Goal: Transaction & Acquisition: Purchase product/service

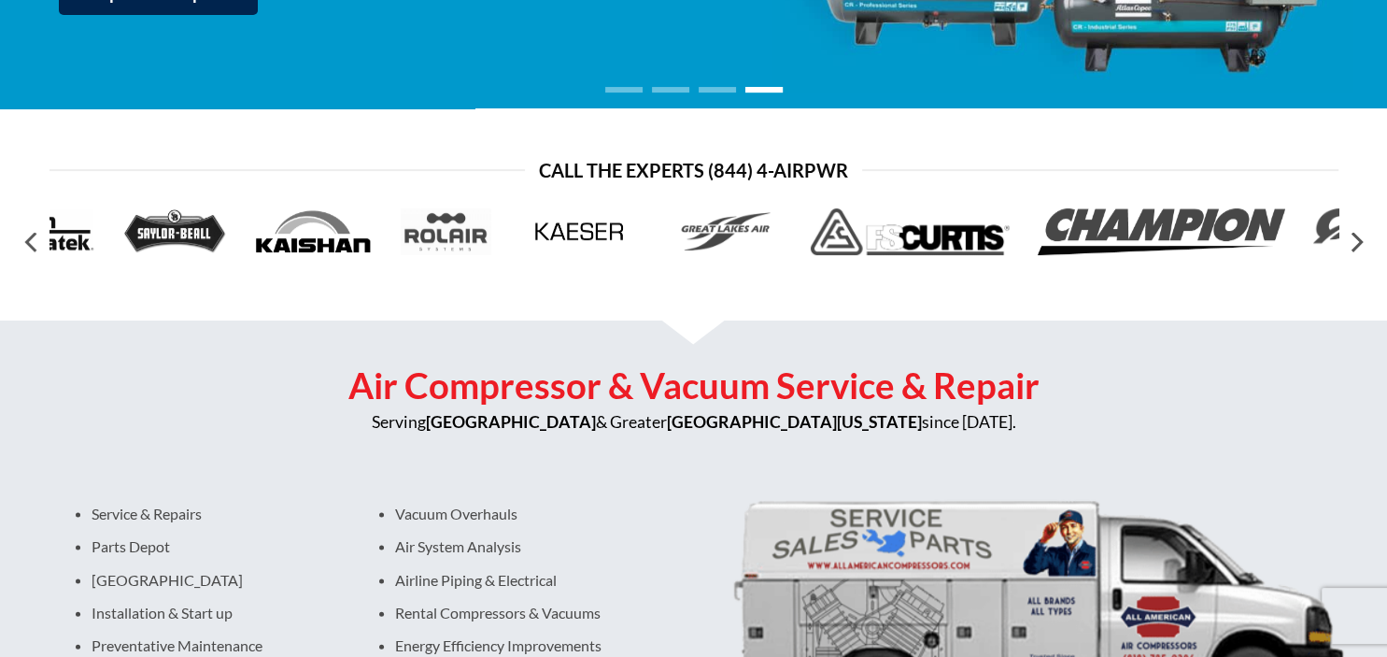
scroll to position [492, 0]
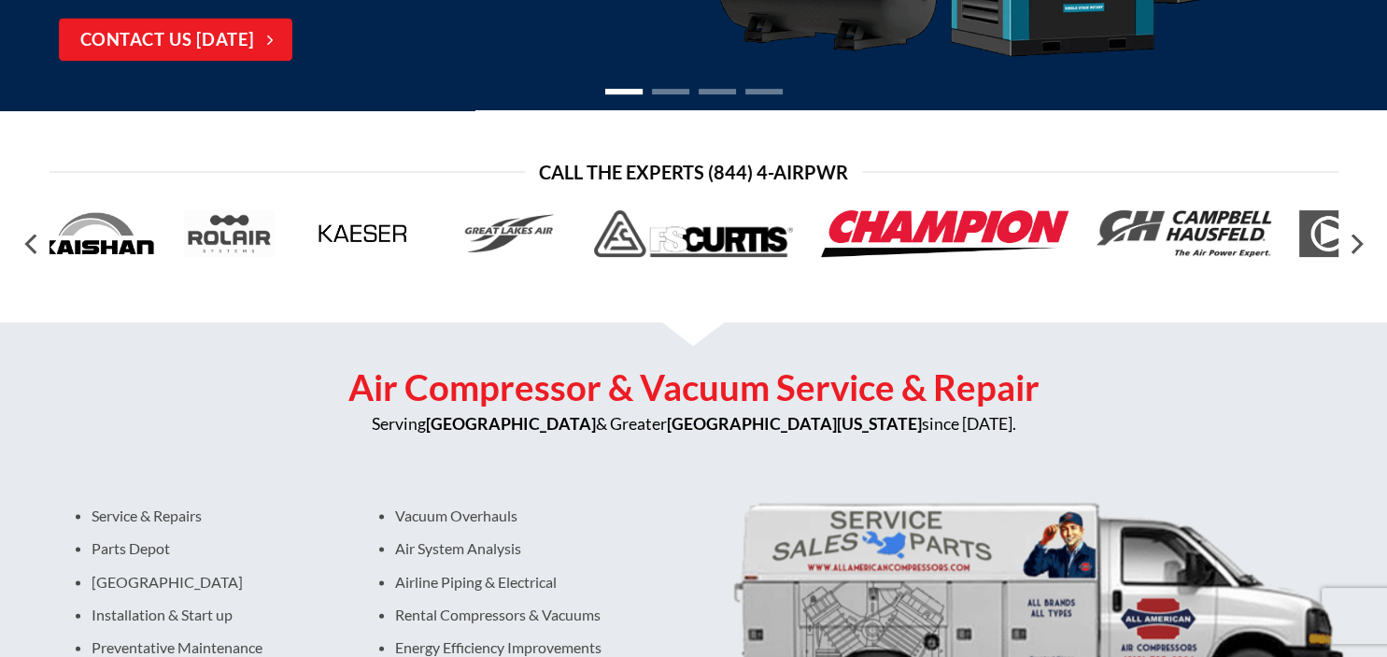
click at [960, 234] on img at bounding box center [945, 233] width 248 height 47
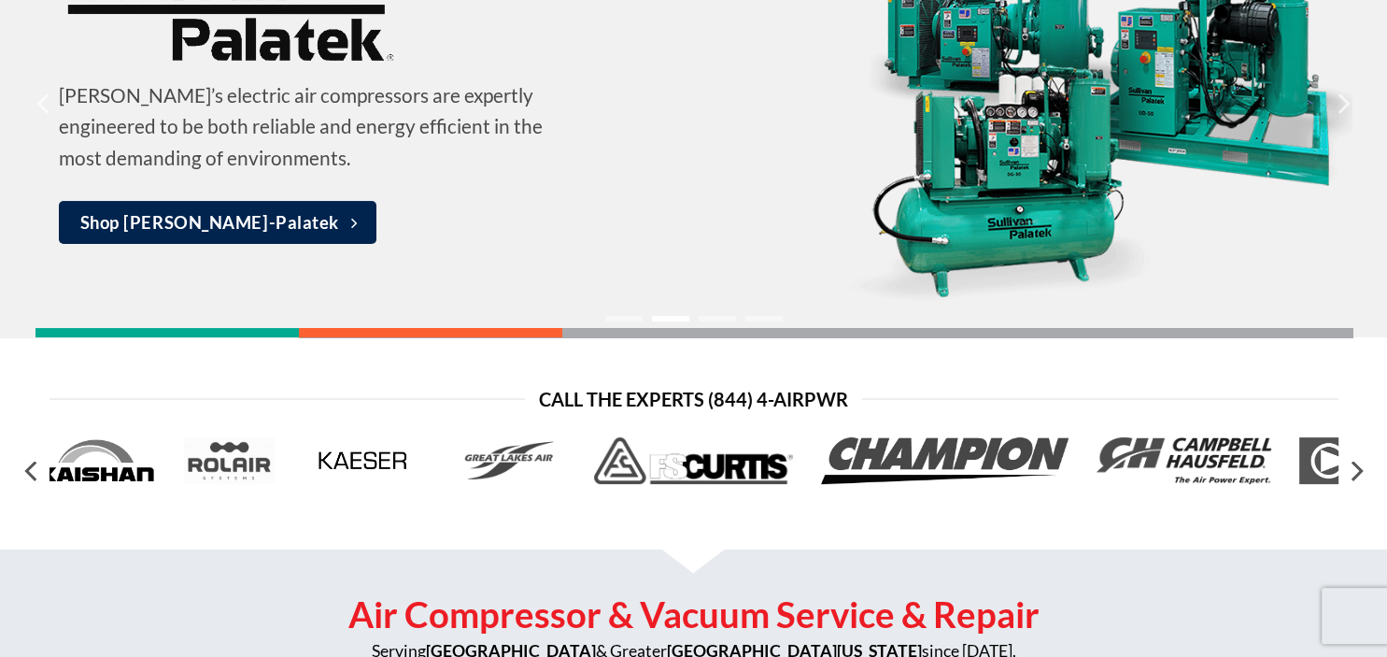
scroll to position [295, 0]
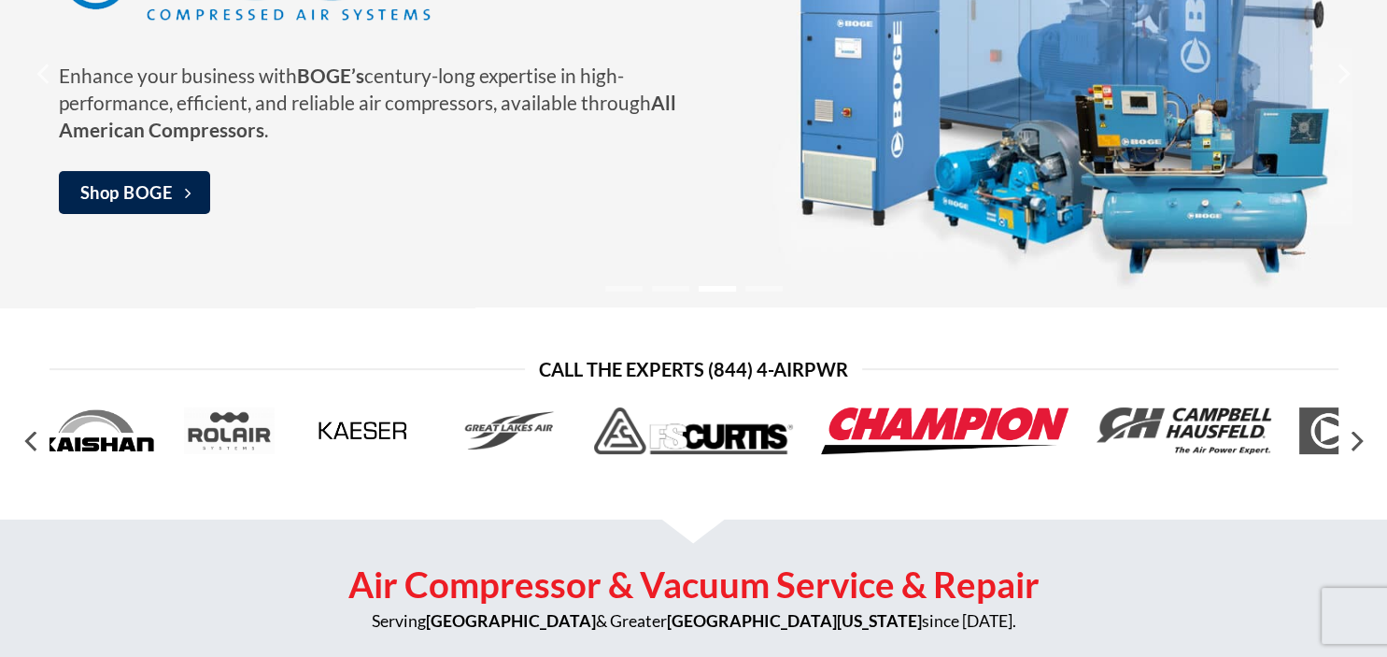
click at [962, 432] on img at bounding box center [945, 430] width 248 height 47
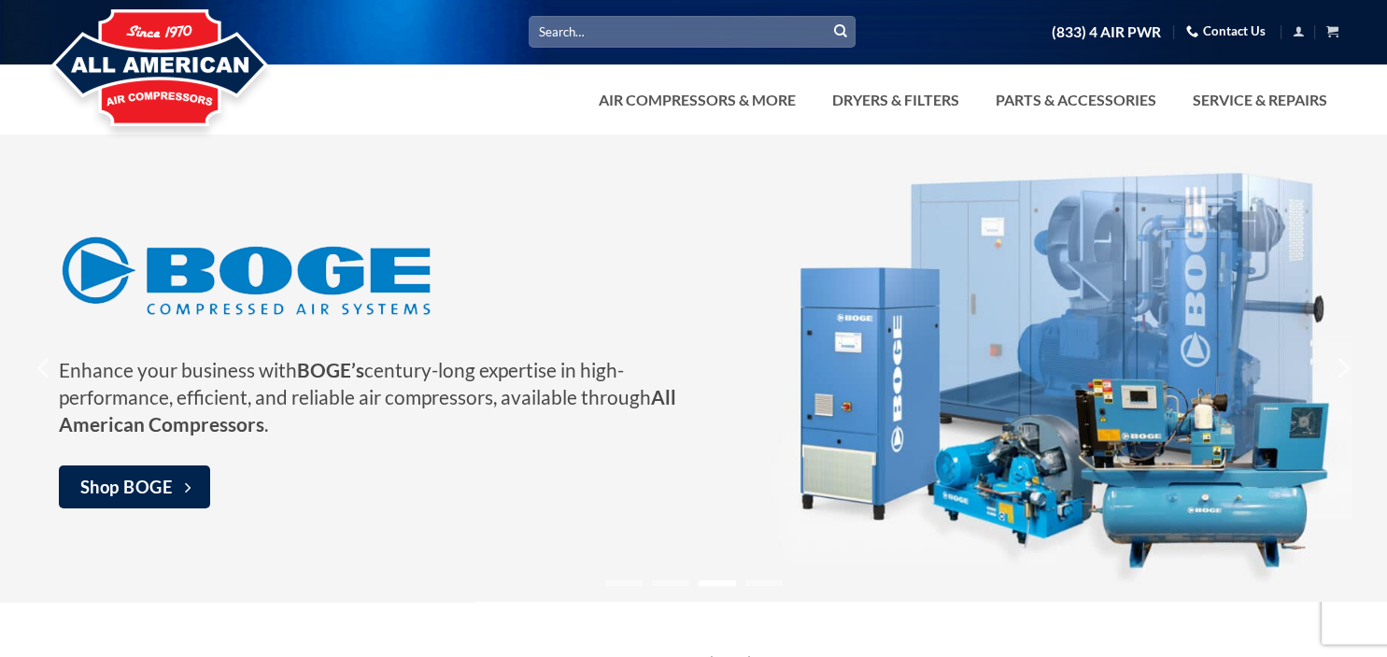
scroll to position [0, 0]
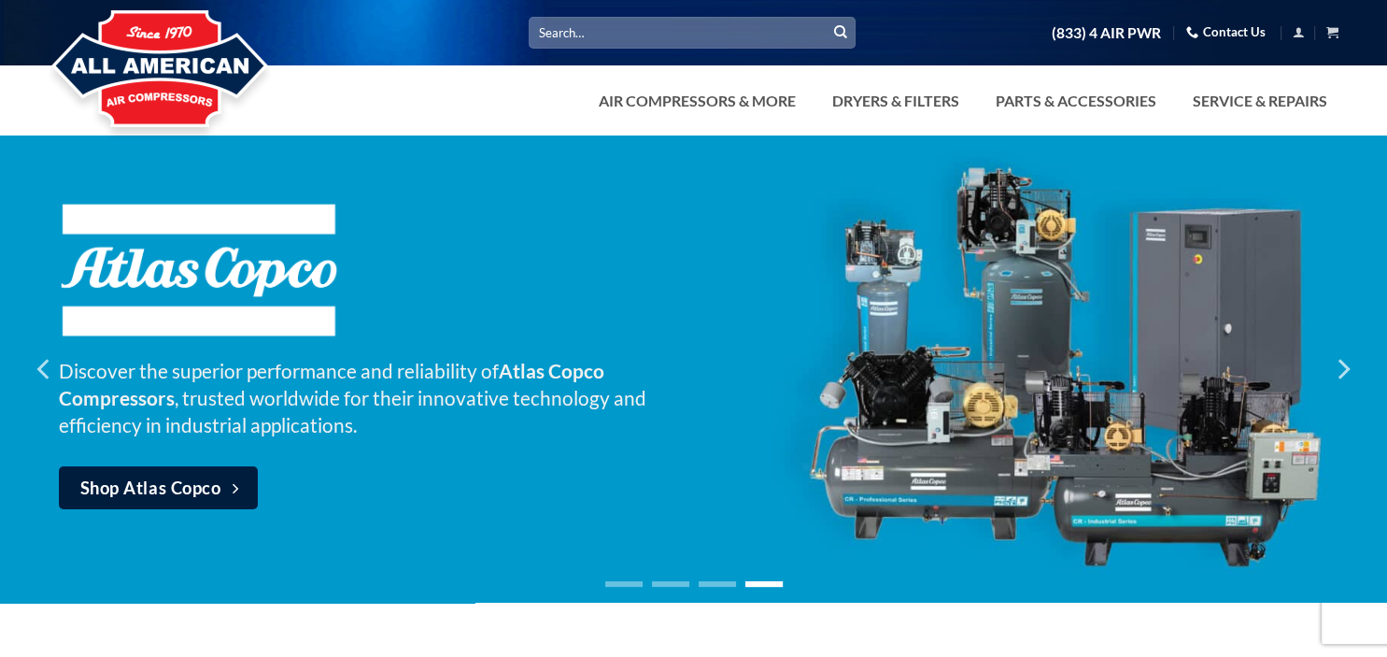
click at [136, 488] on span "Shop Atlas Copco" at bounding box center [150, 488] width 141 height 27
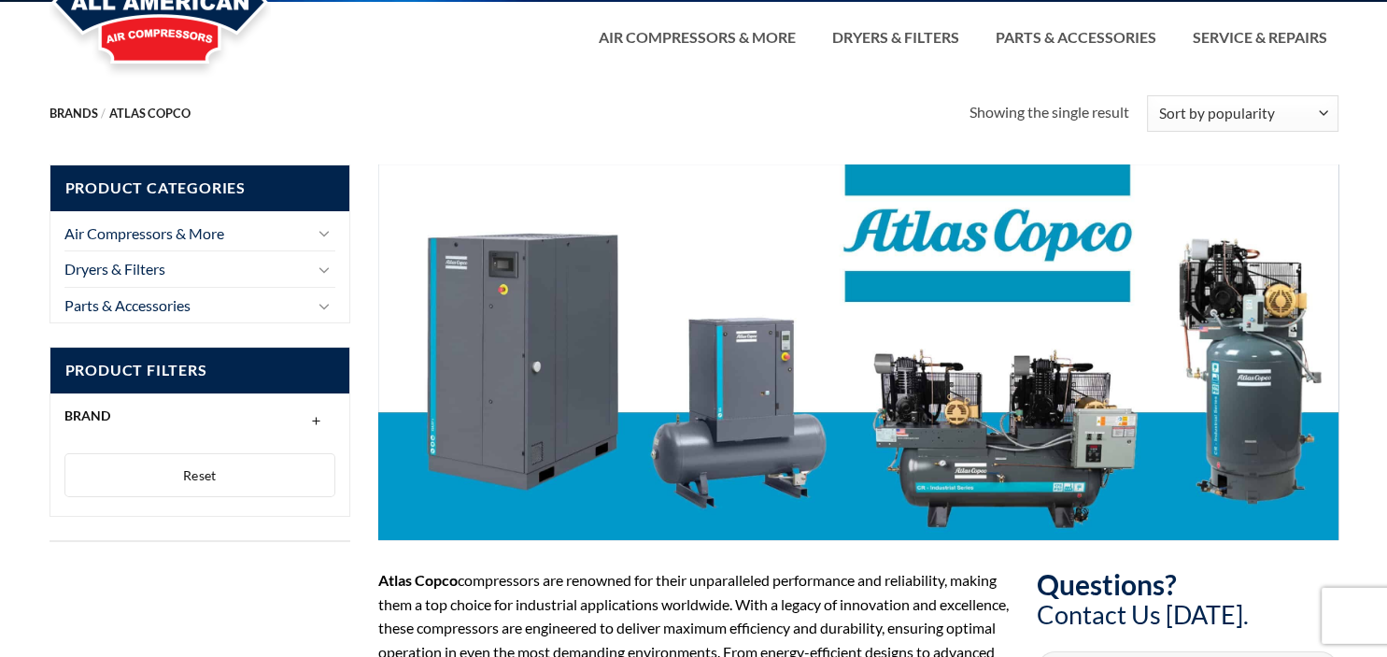
scroll to position [98, 0]
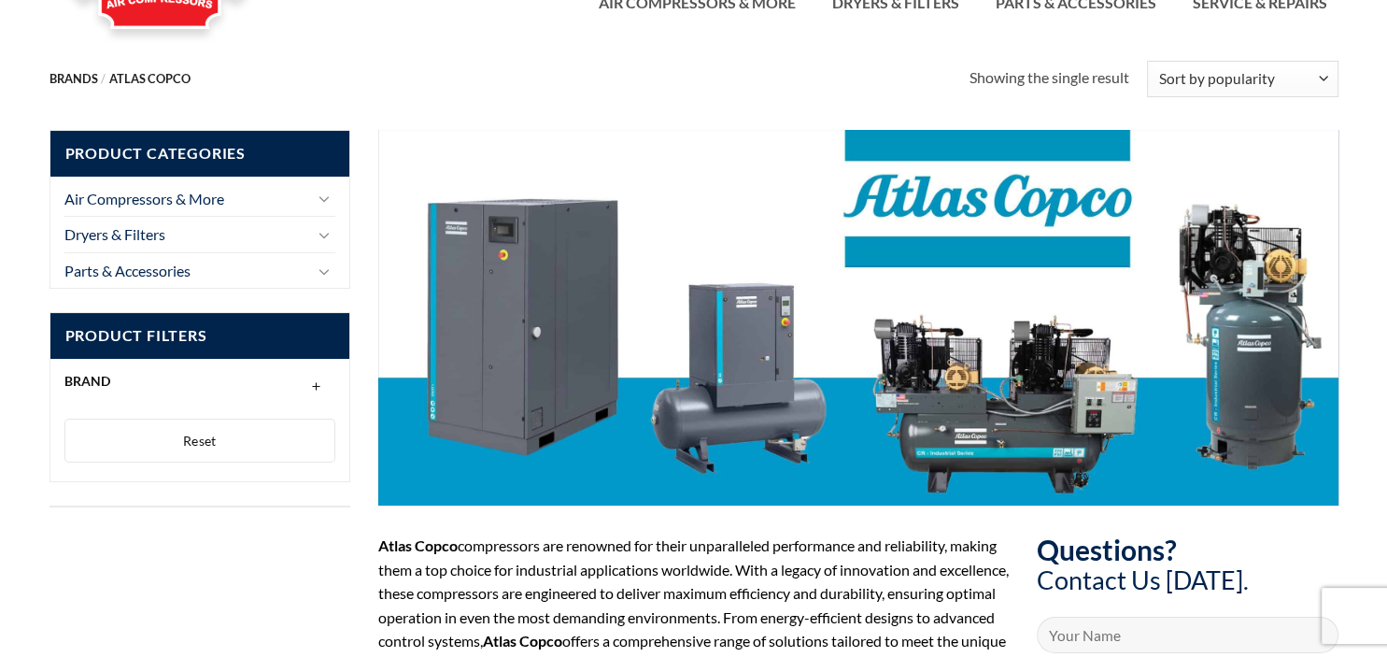
click at [312, 201] on li "Air Compressors & More Vacuum Rotary Screw Piston Reciprocating Oil Free & Scro…" at bounding box center [200, 198] width 272 height 35
click at [319, 202] on icon "Toggle" at bounding box center [324, 199] width 11 height 21
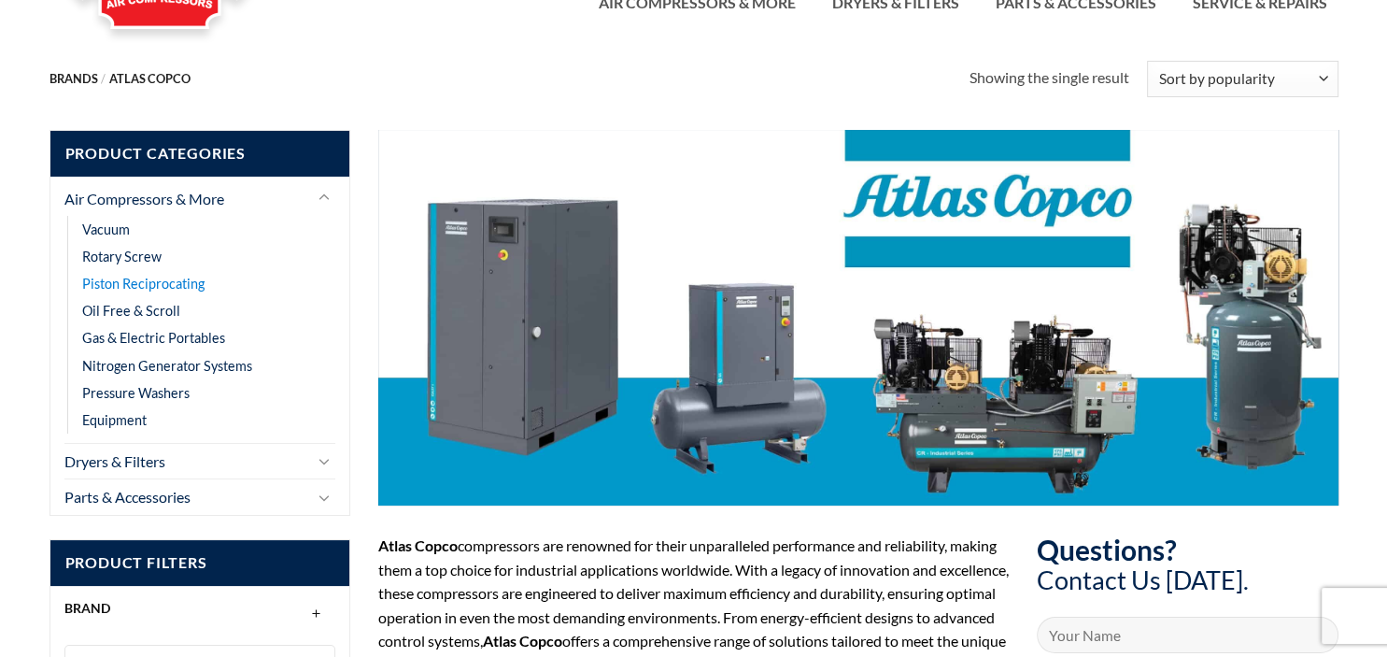
click at [129, 285] on link "Piston Reciprocating" at bounding box center [143, 283] width 122 height 27
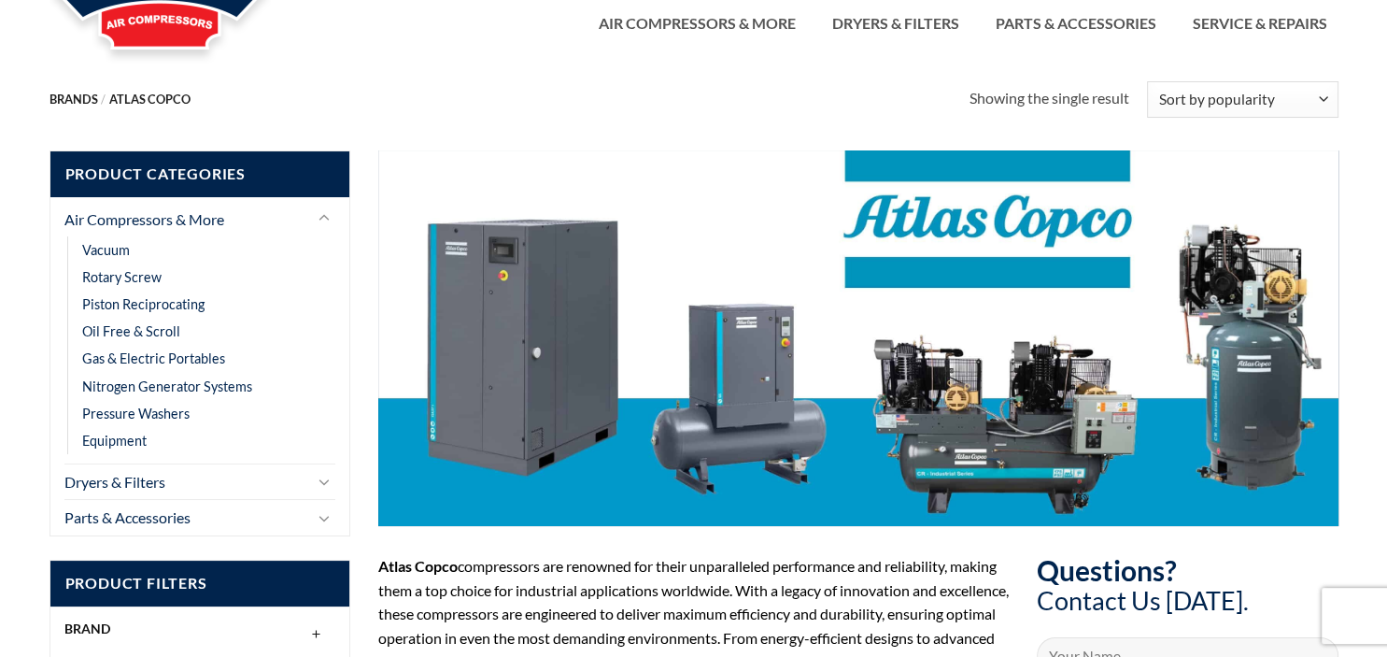
scroll to position [0, 0]
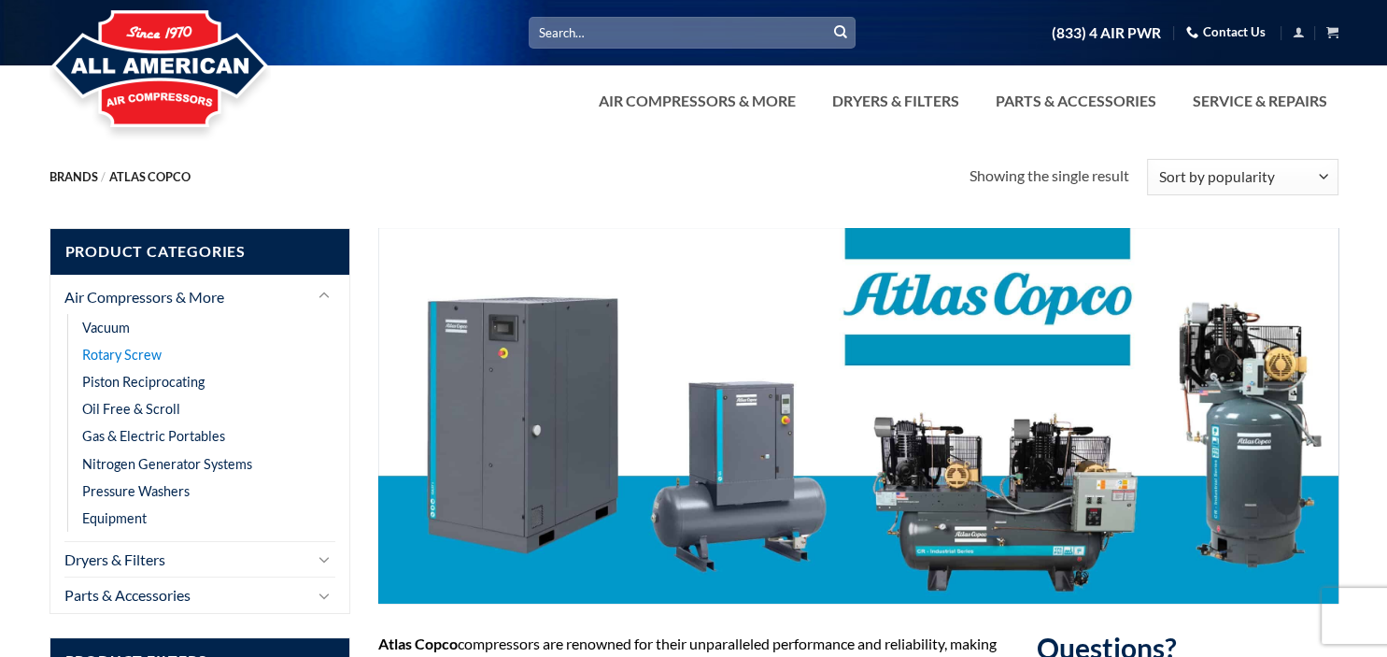
click at [117, 353] on link "Rotary Screw" at bounding box center [121, 354] width 79 height 27
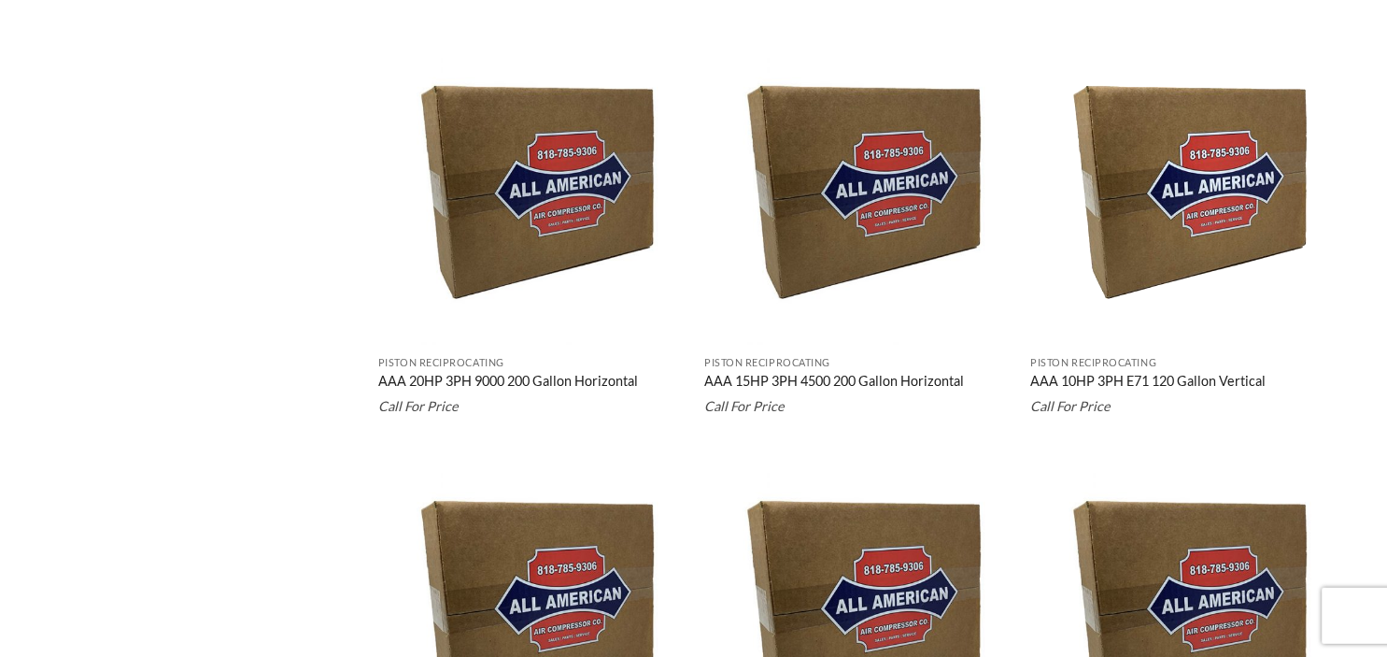
scroll to position [1677, 0]
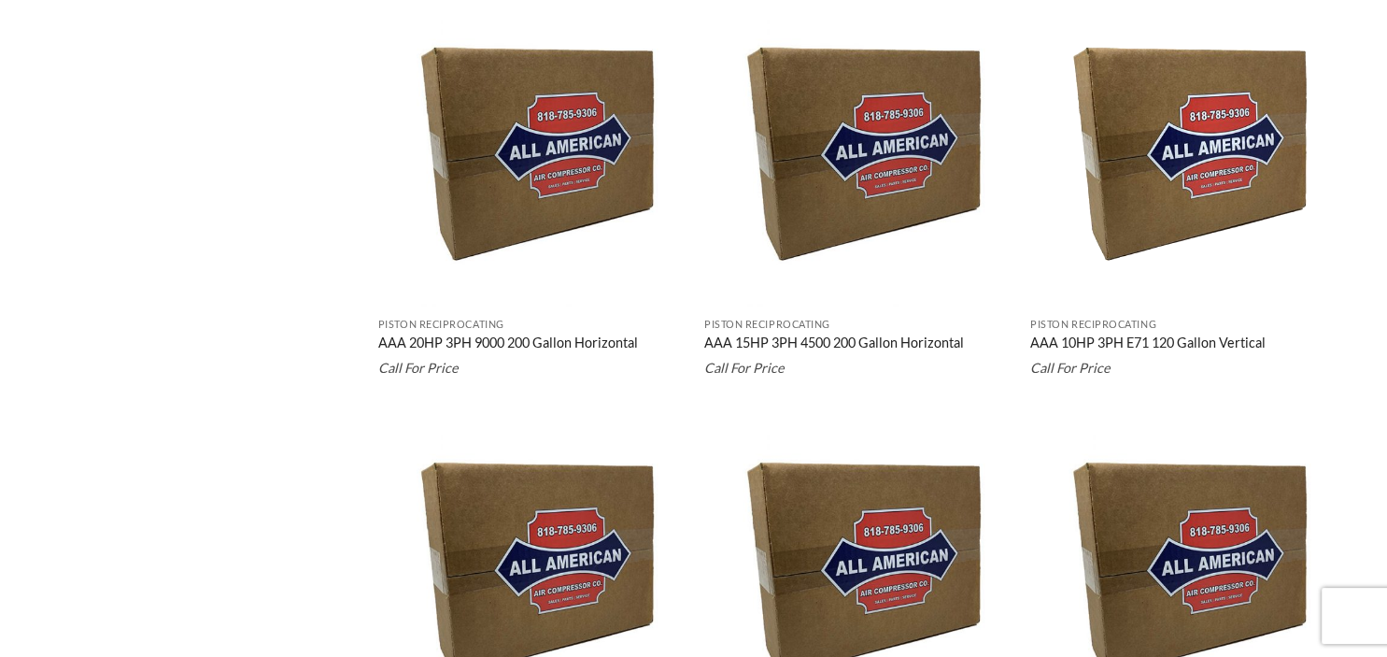
click at [1100, 344] on link "AAA 10HP 3PH E71 120 Gallon Vertical" at bounding box center [1147, 344] width 235 height 21
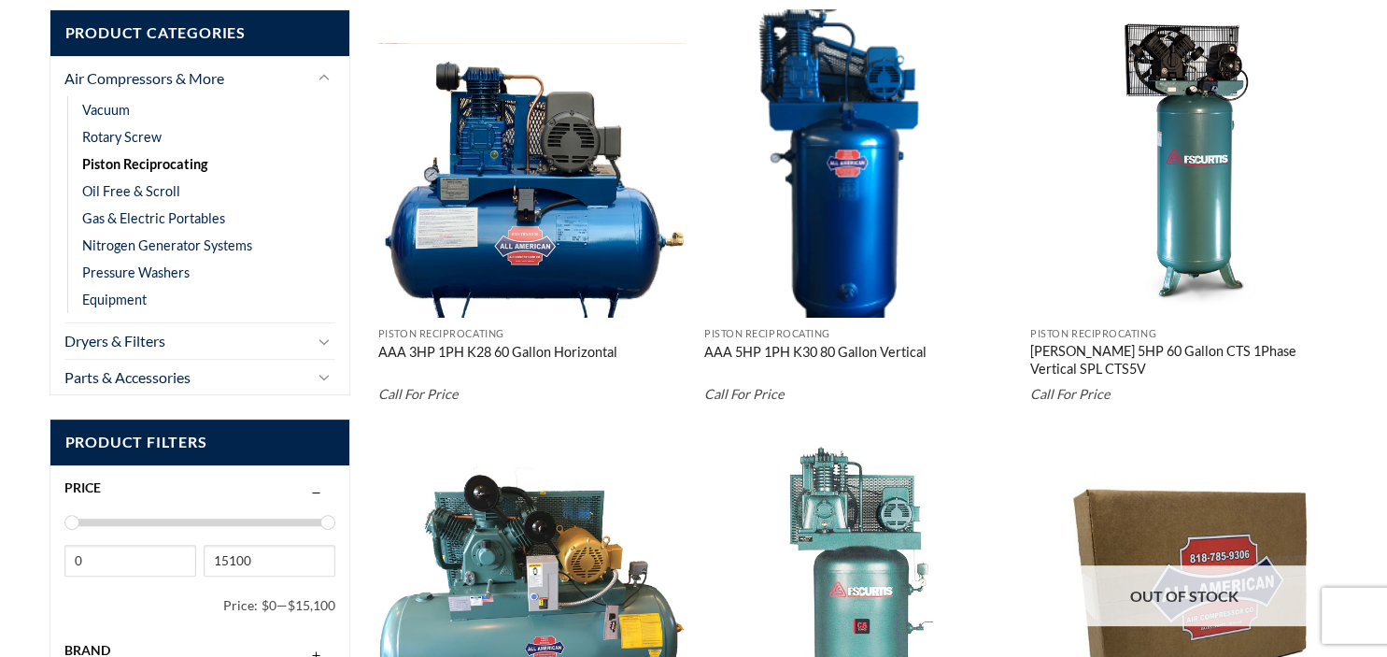
scroll to position [295, 0]
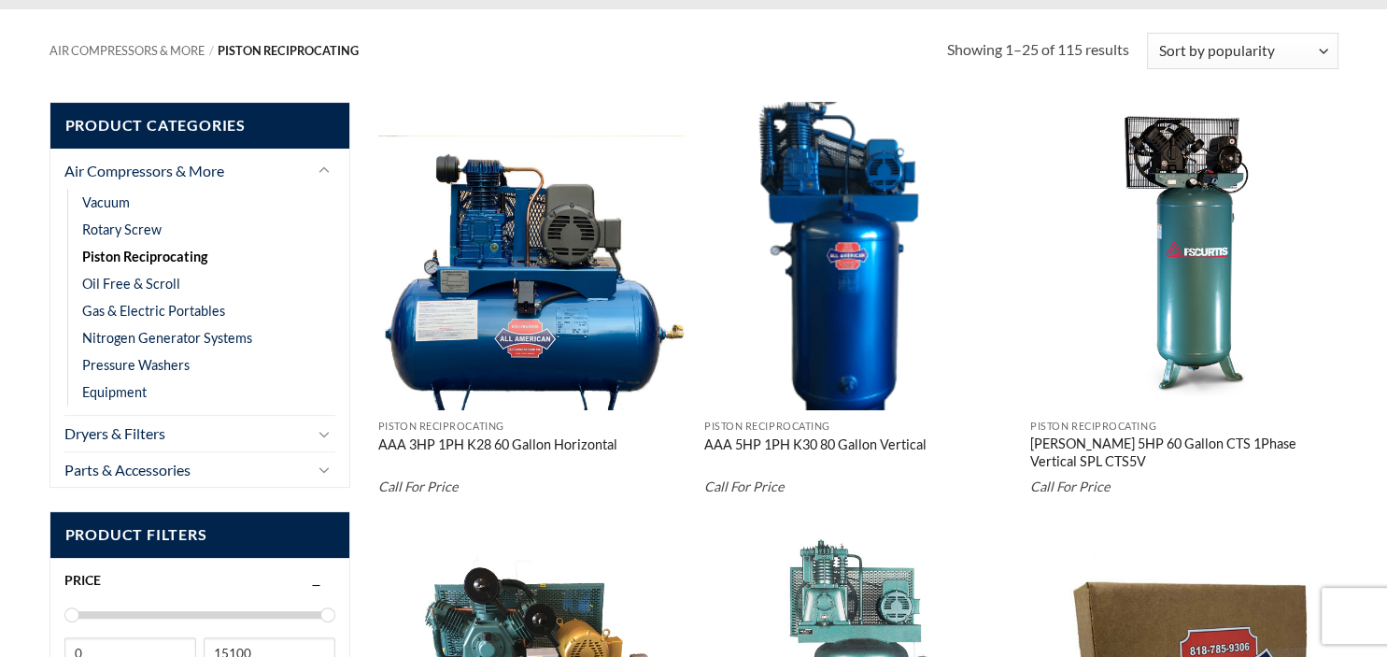
click at [827, 167] on img "AAA 5HP 1PH K30 80 Gallon Vertical" at bounding box center [858, 256] width 308 height 308
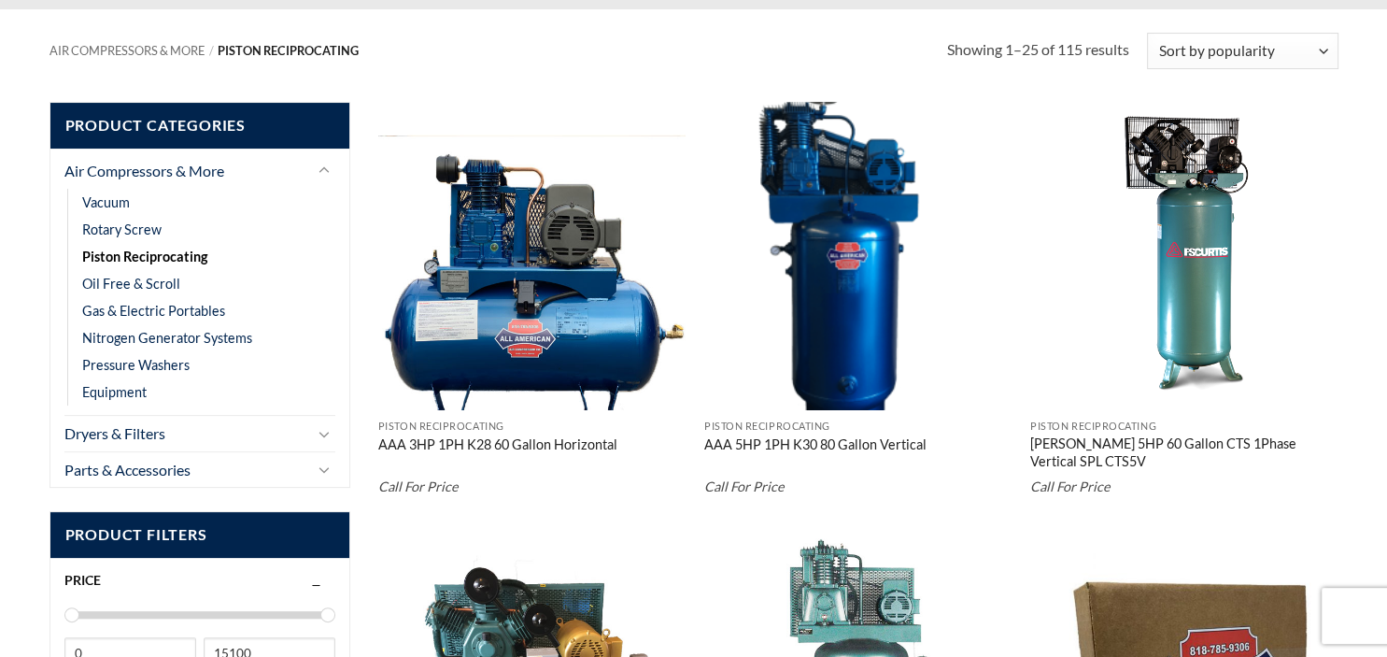
click at [1198, 289] on img "Curtis 5HP 60 Gallon CTS 1Phase Vertical SPL CTS5V" at bounding box center [1184, 256] width 308 height 308
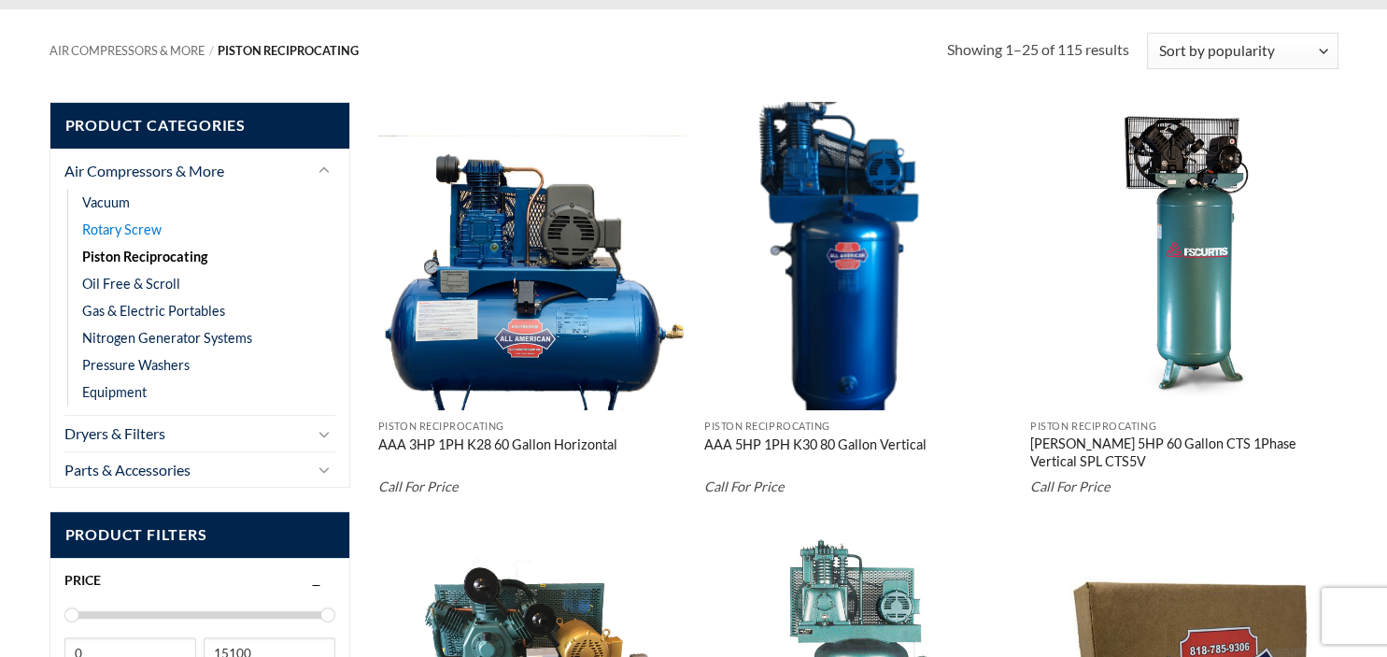
click at [117, 230] on link "Rotary Screw" at bounding box center [121, 229] width 79 height 27
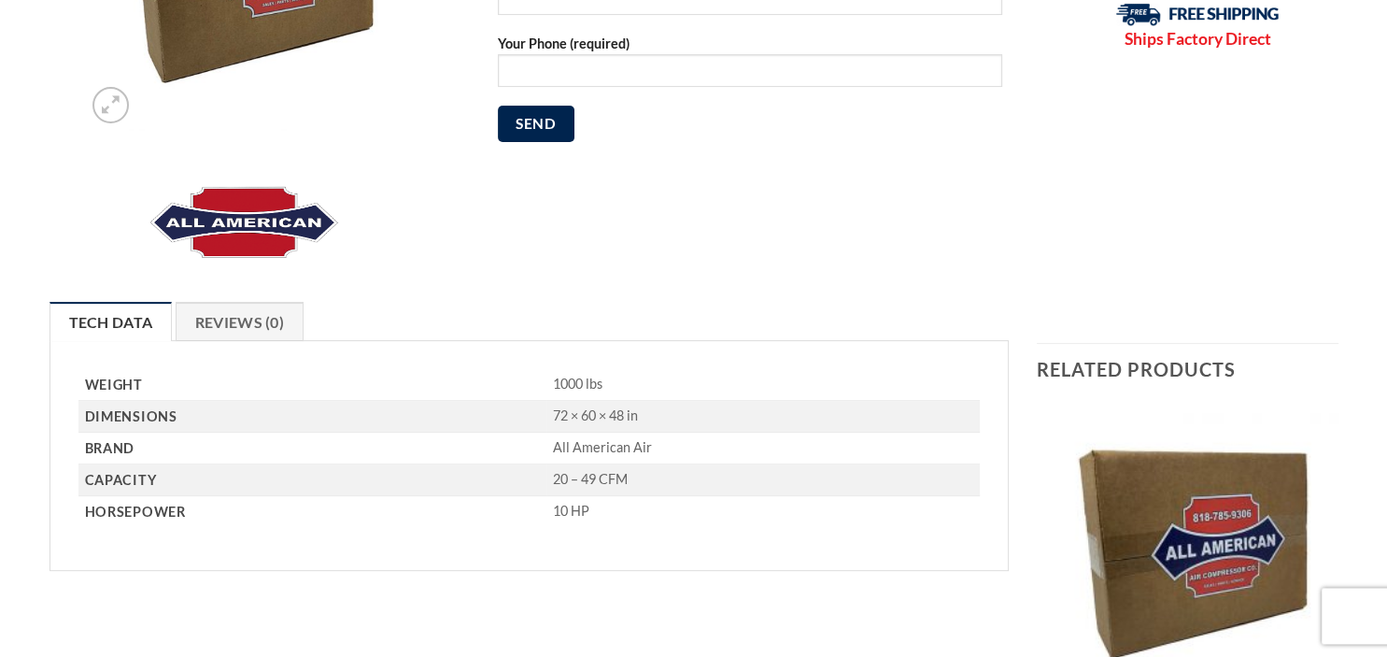
scroll to position [493, 0]
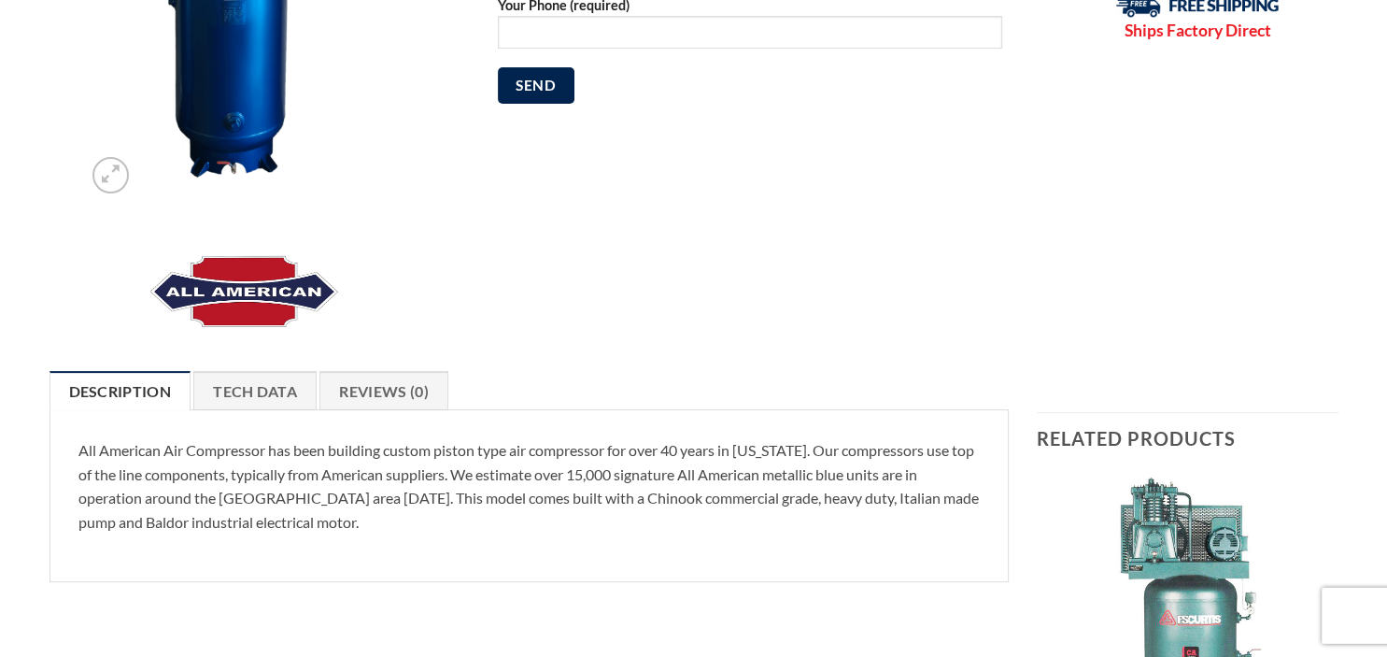
scroll to position [493, 0]
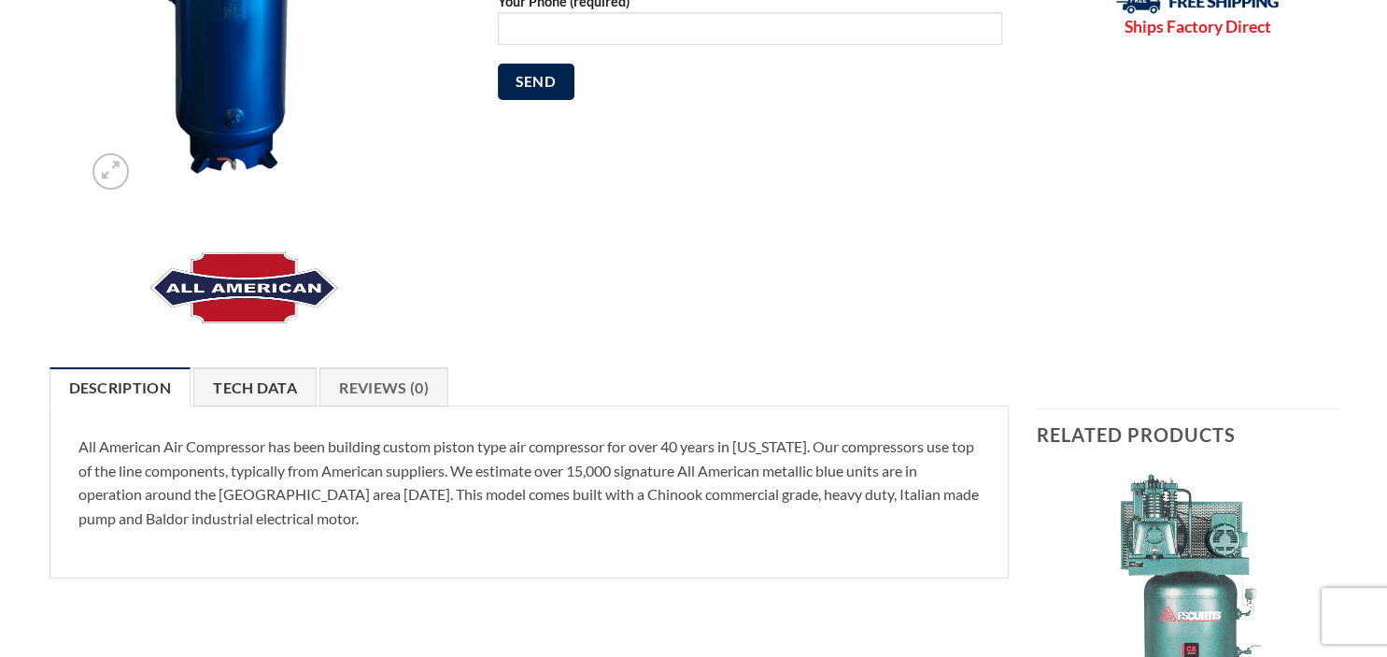
click at [260, 391] on link "Tech Data" at bounding box center [254, 386] width 123 height 39
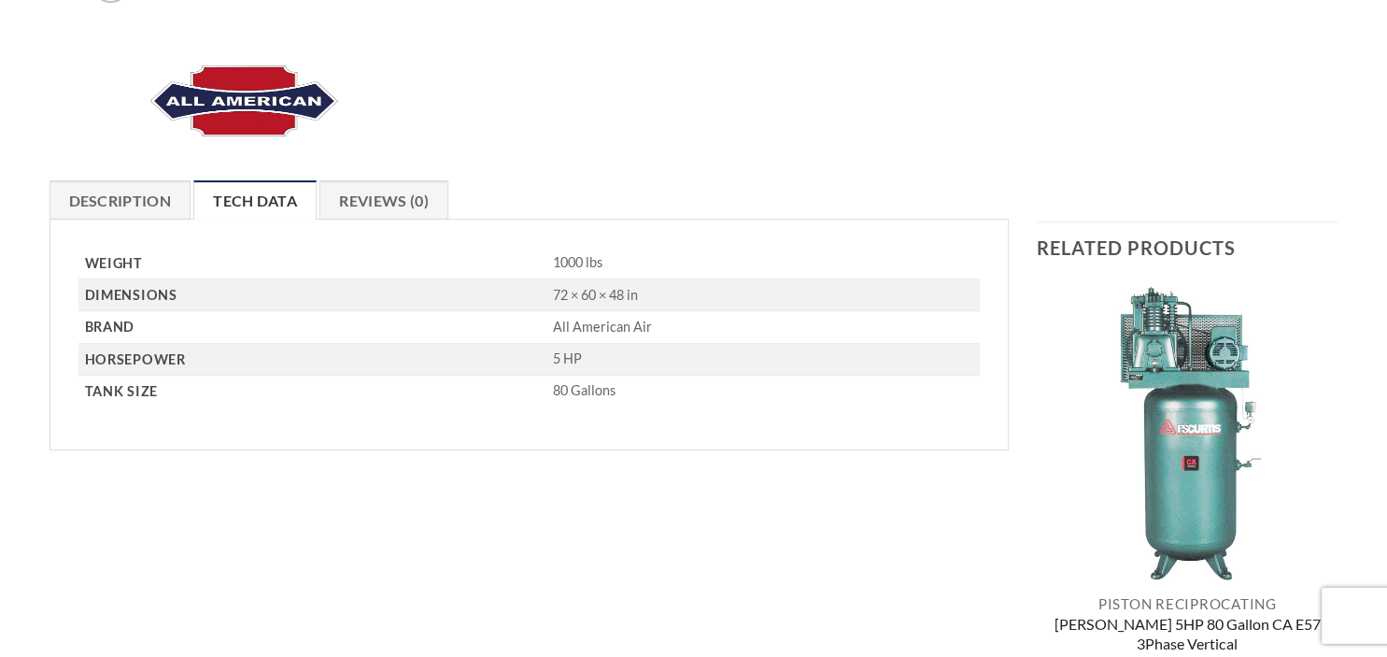
scroll to position [690, 0]
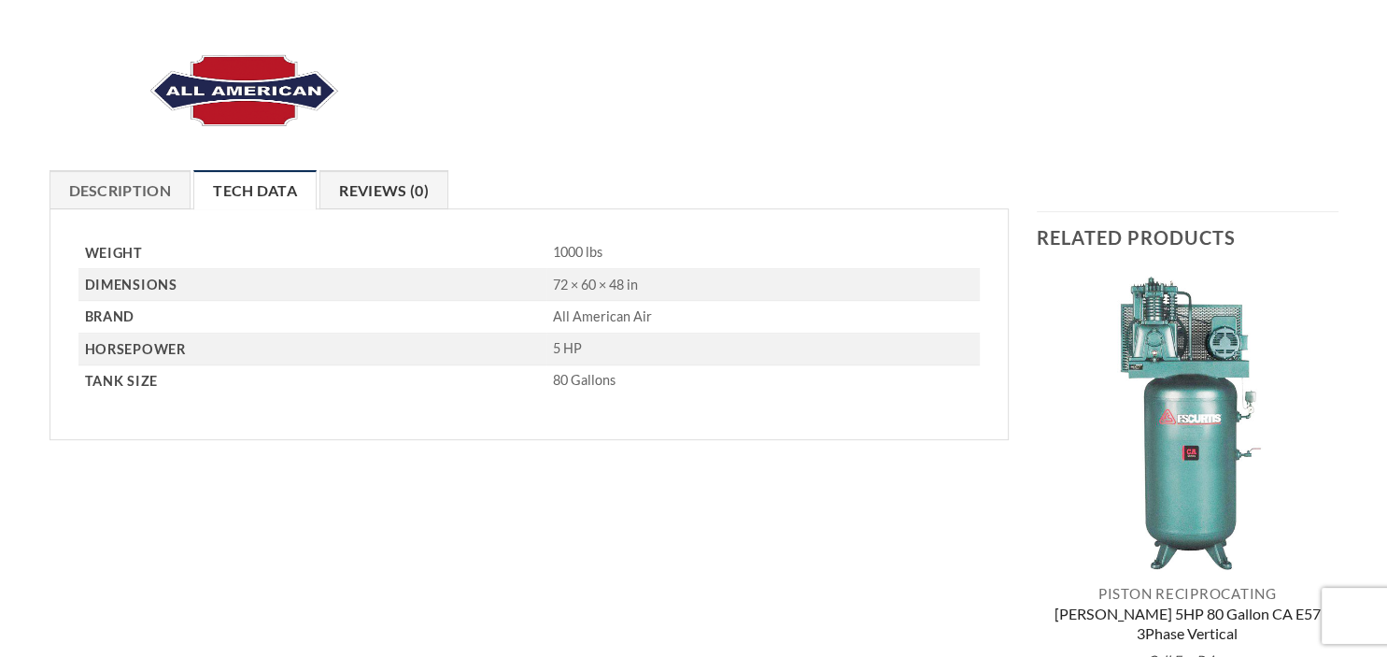
click at [377, 192] on link "Reviews (0)" at bounding box center [383, 189] width 129 height 39
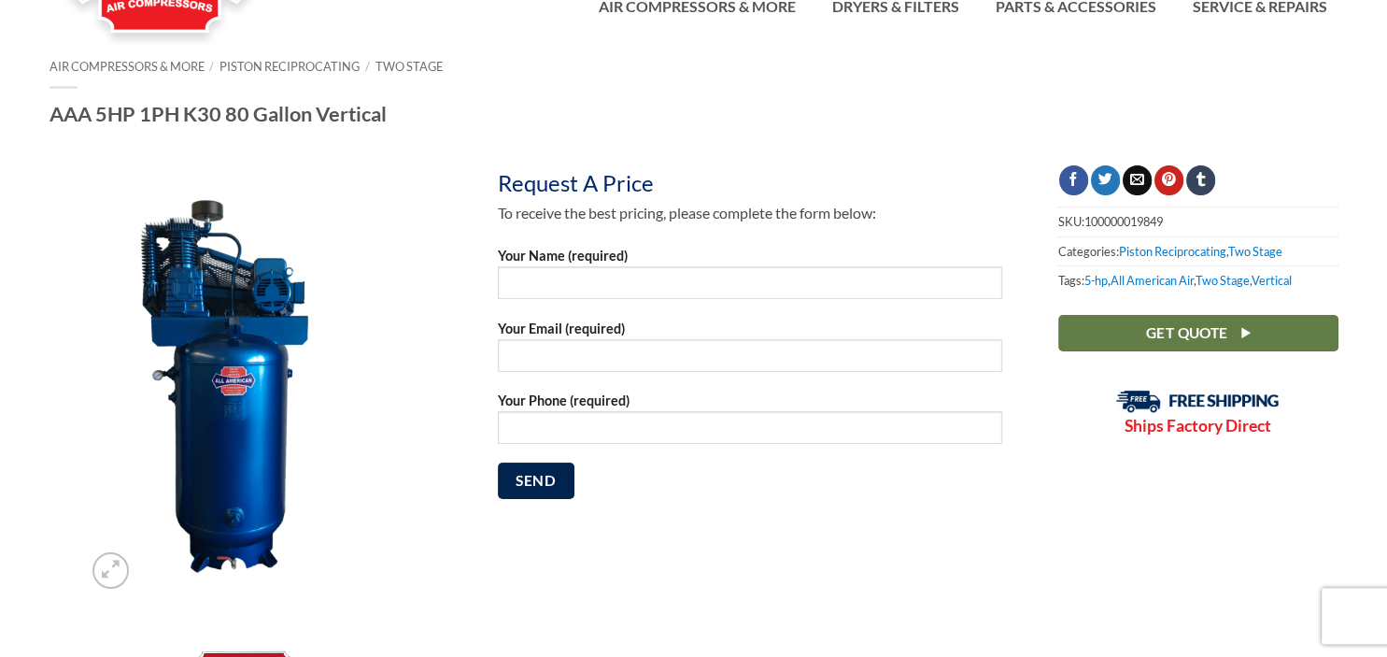
scroll to position [0, 0]
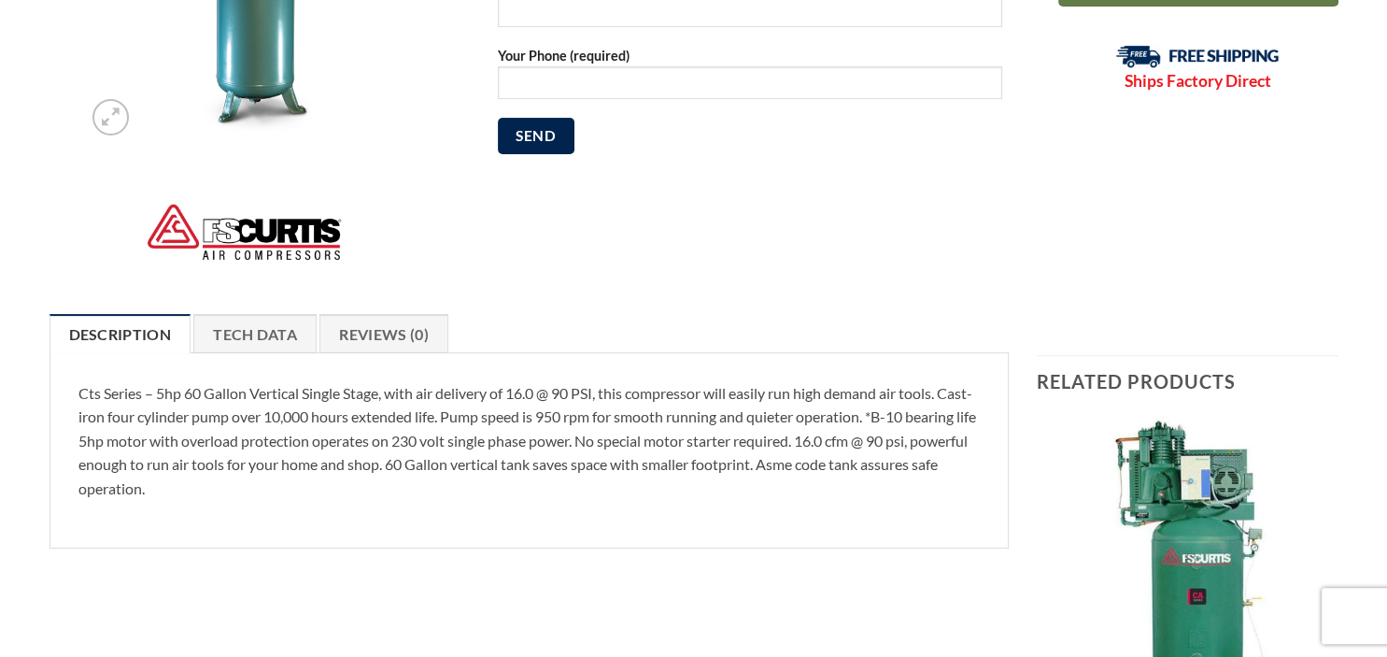
scroll to position [493, 0]
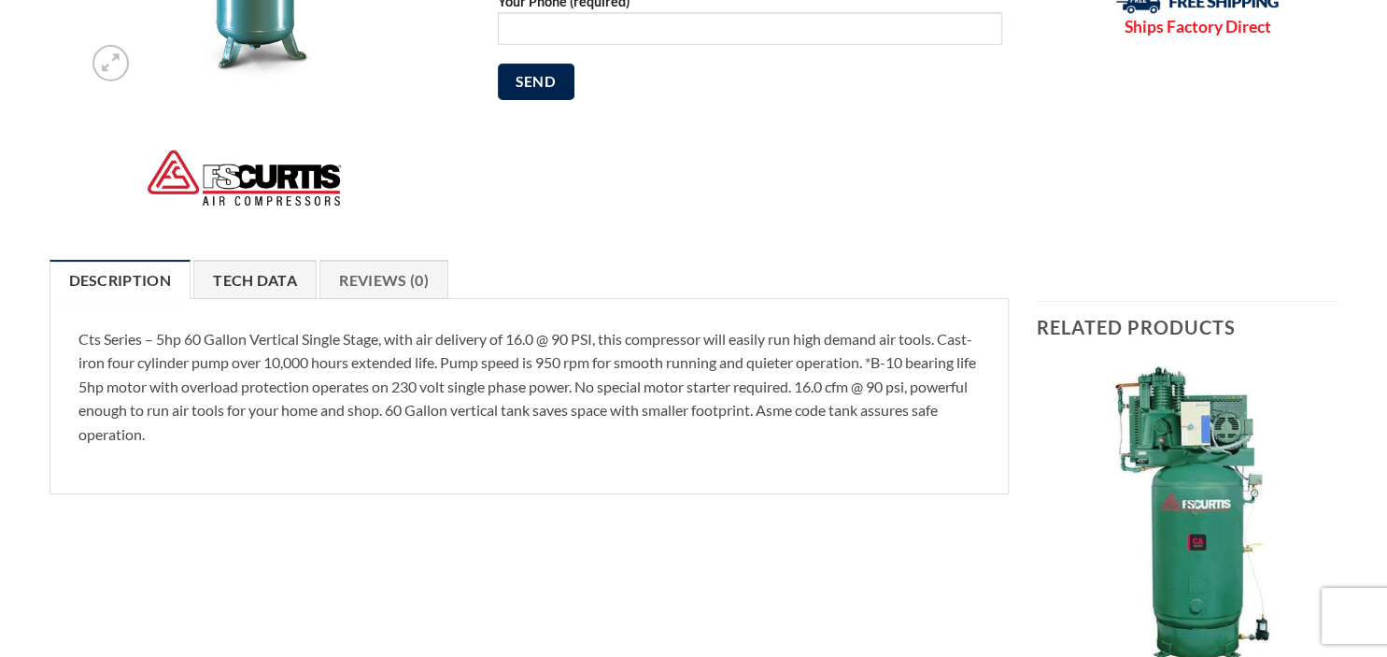
click at [261, 281] on link "Tech Data" at bounding box center [254, 279] width 123 height 39
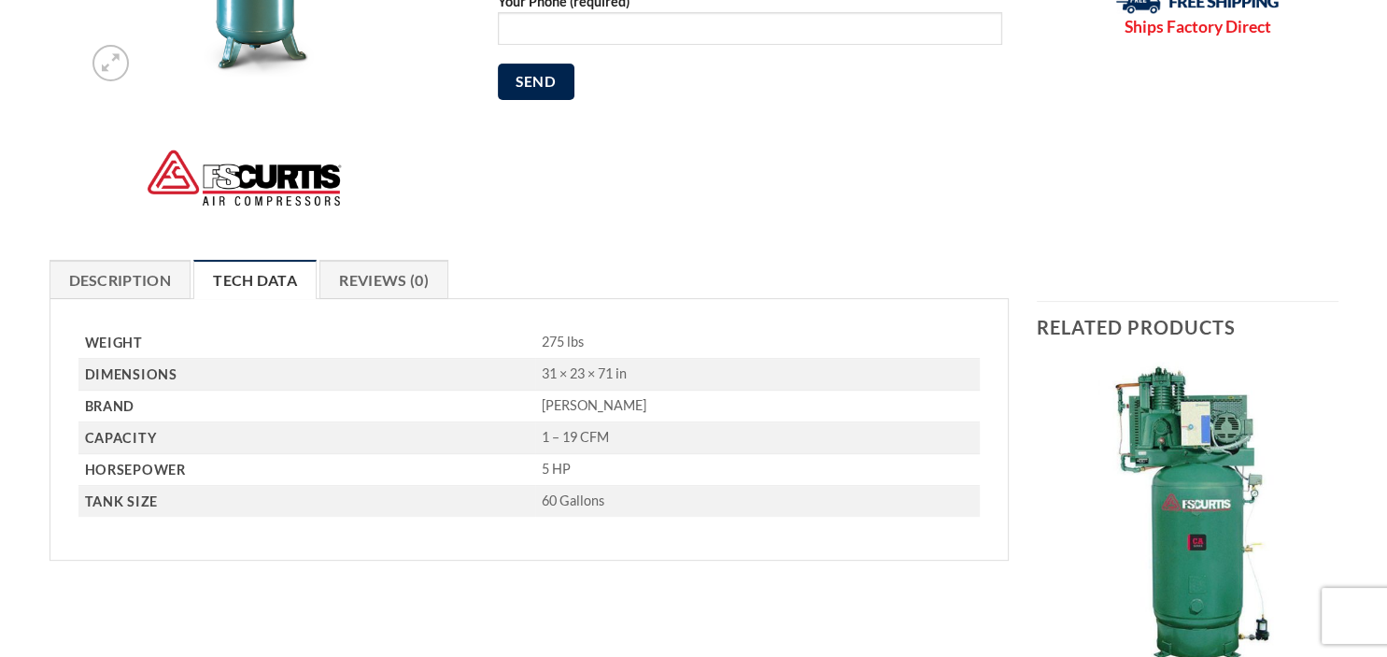
click at [589, 262] on ul "Description Tech Data Brand Reviews (0)" at bounding box center [530, 279] width 960 height 38
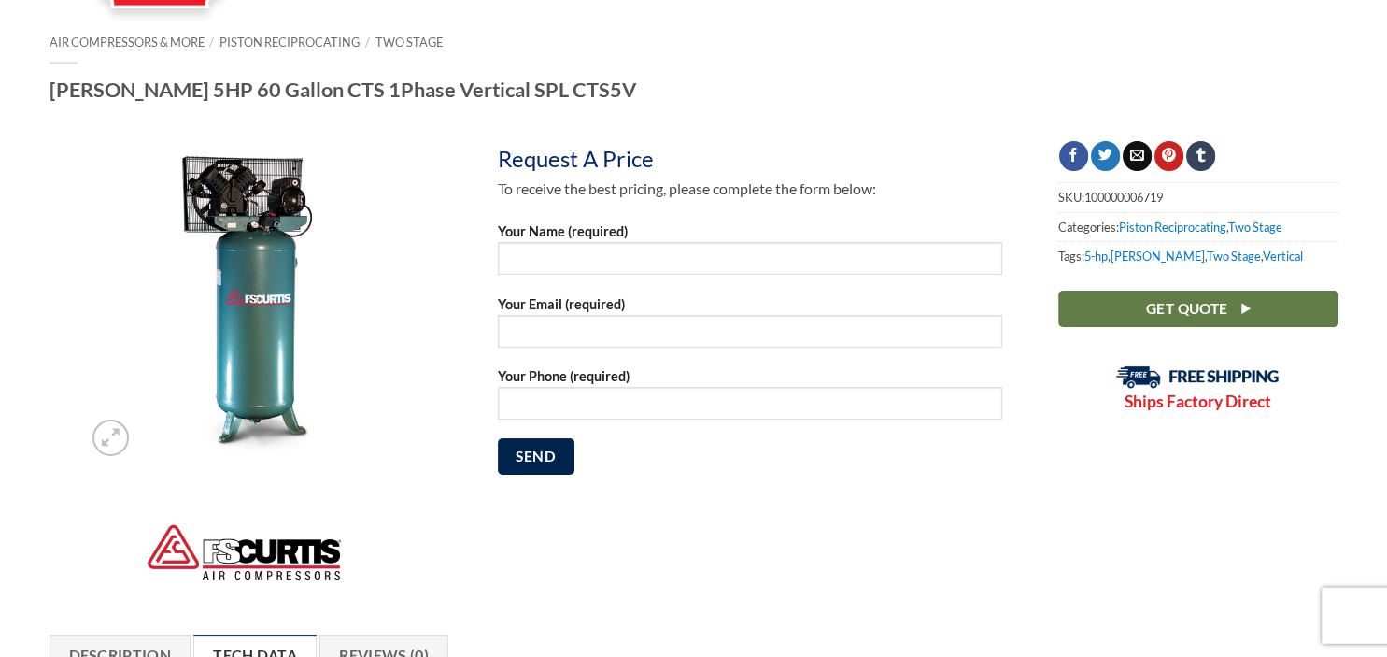
scroll to position [0, 0]
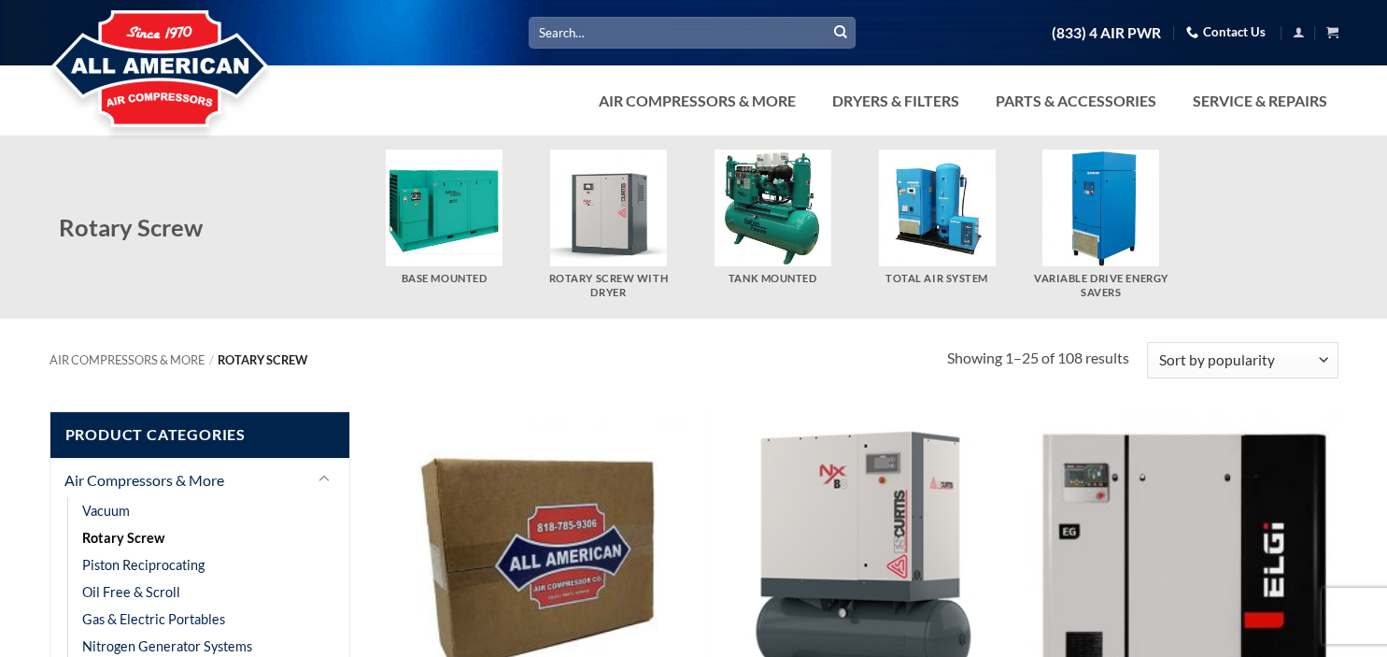
click at [766, 226] on img "Visit product category Tank Mounted" at bounding box center [773, 207] width 117 height 117
click at [697, 43] on input "Search for:" at bounding box center [692, 32] width 327 height 31
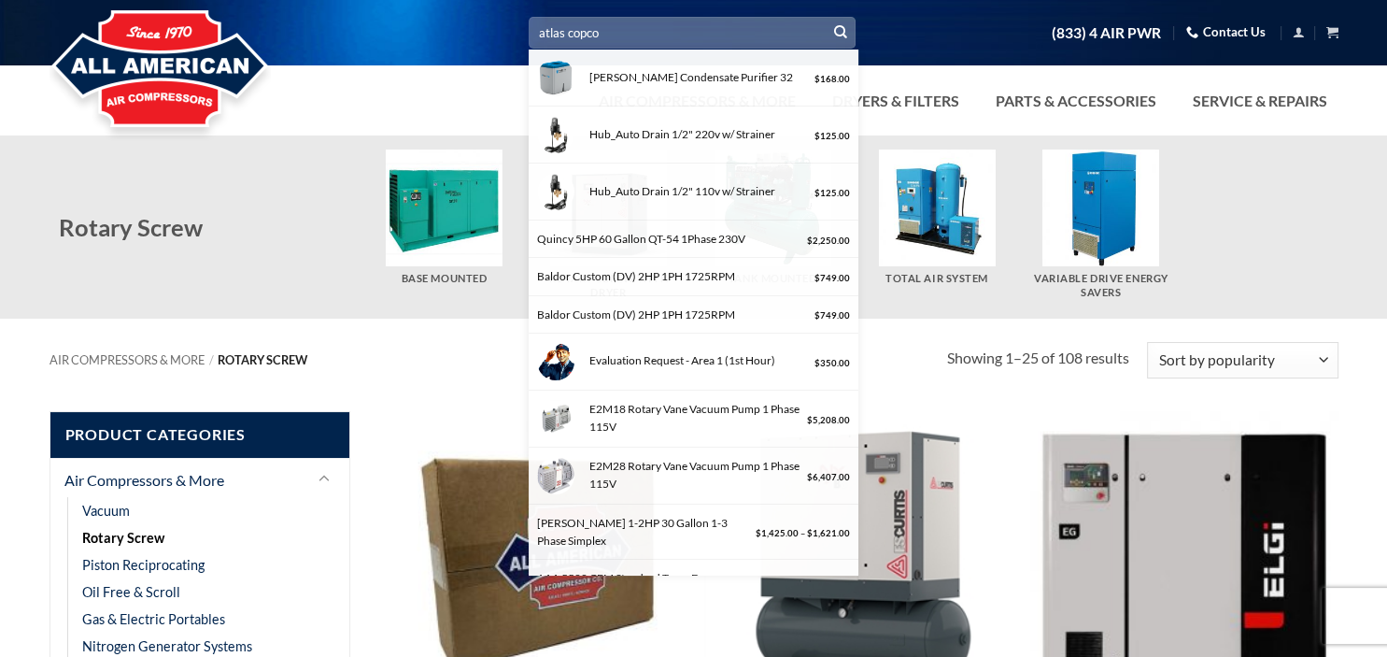
type input "atlas copco"
click at [827, 19] on button "Submit" at bounding box center [841, 33] width 28 height 28
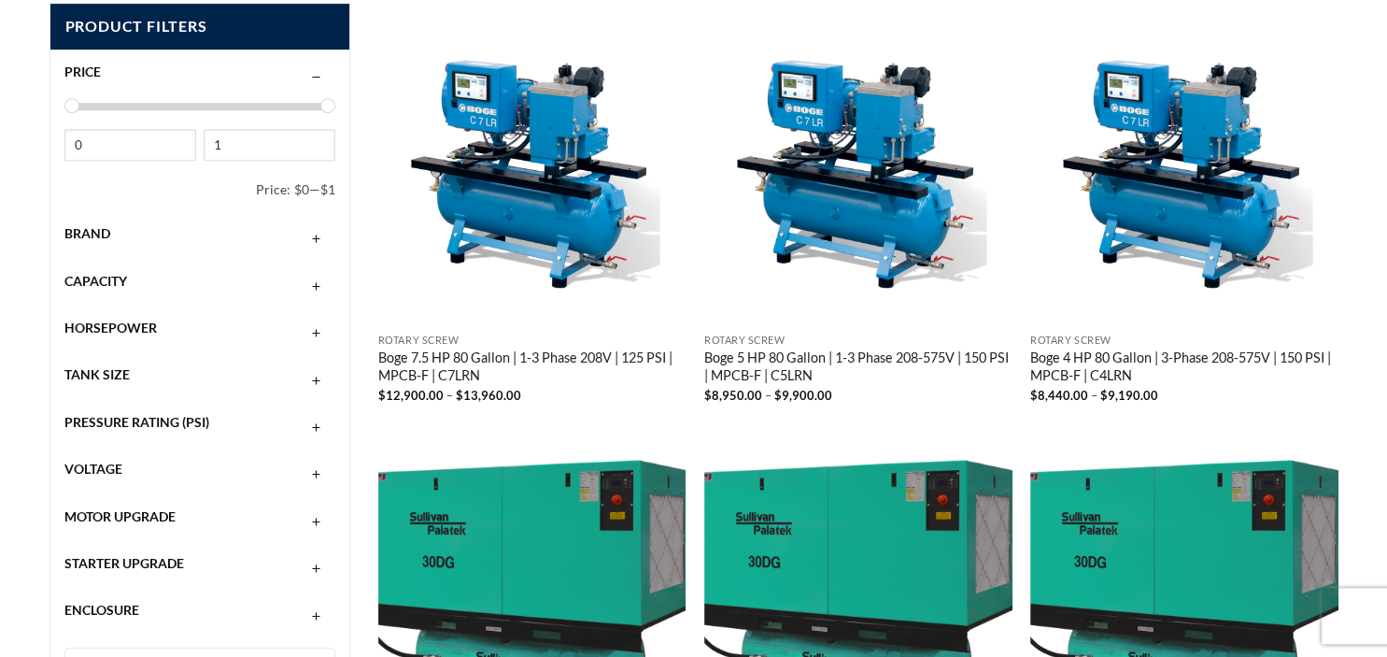
scroll to position [760, 0]
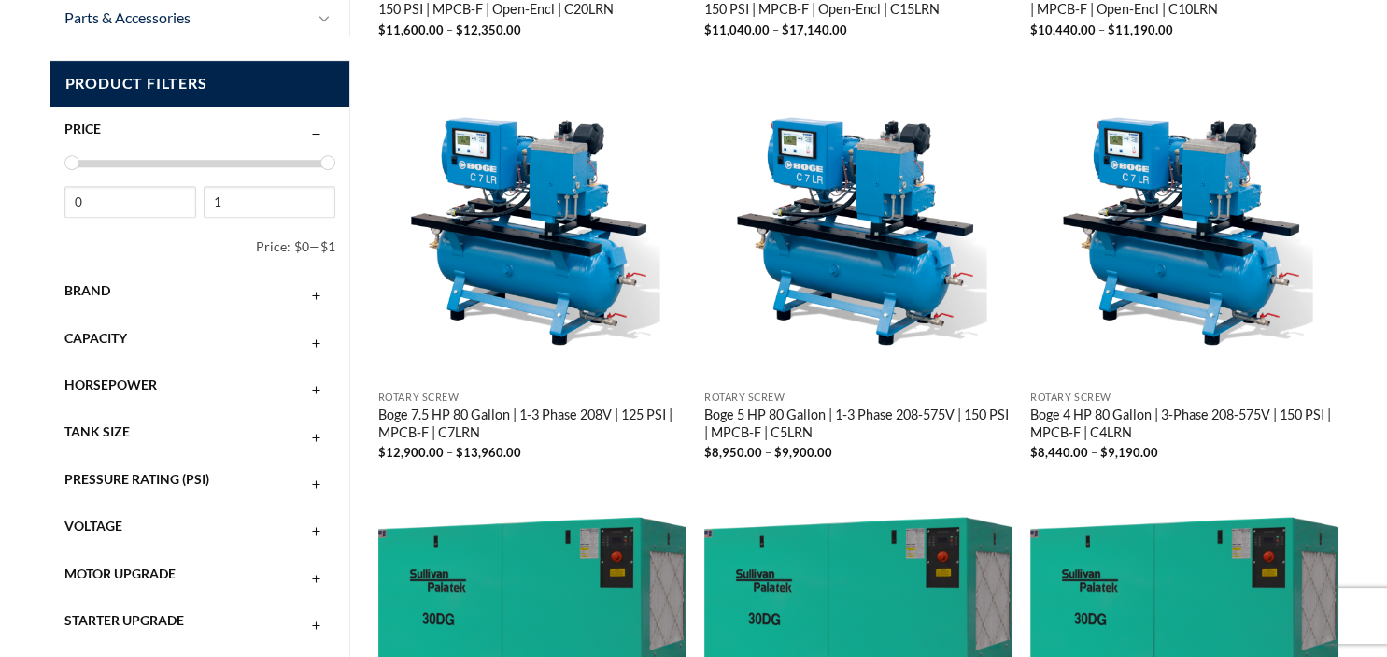
click at [313, 290] on button "button" at bounding box center [316, 290] width 22 height 15
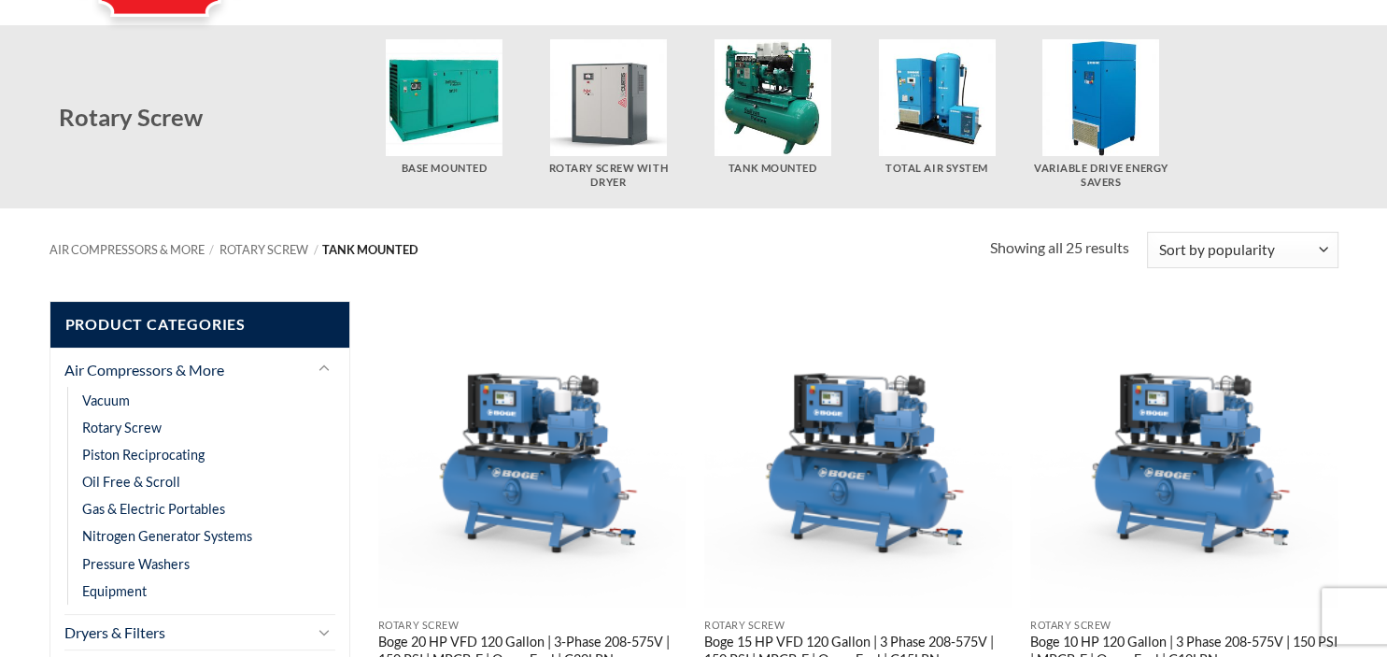
scroll to position [0, 0]
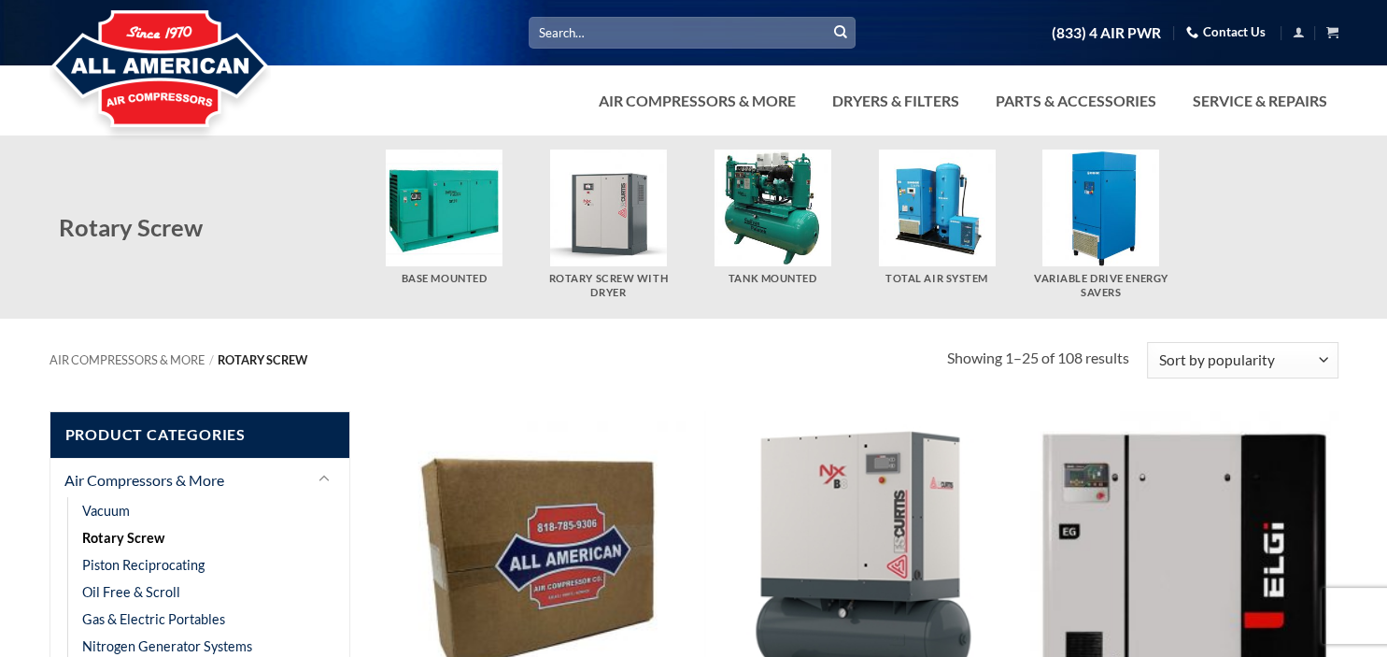
click at [780, 196] on img "Visit product category Tank Mounted" at bounding box center [773, 207] width 117 height 117
